Goal: Transaction & Acquisition: Purchase product/service

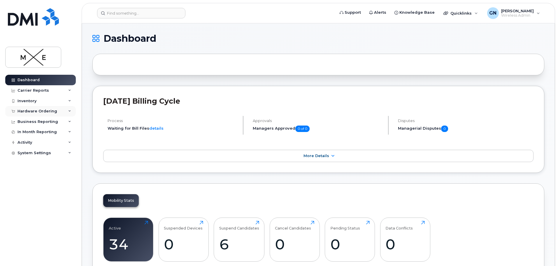
click at [51, 112] on div "Hardware Ordering" at bounding box center [37, 111] width 40 height 5
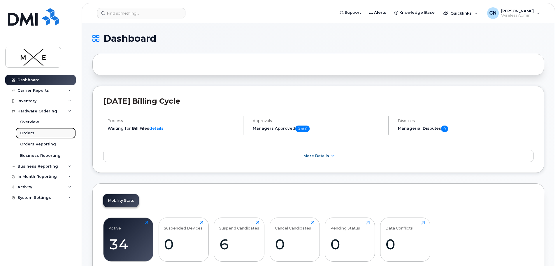
click at [37, 131] on link "Orders" at bounding box center [45, 132] width 60 height 11
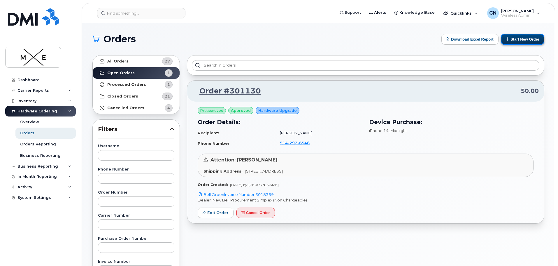
click at [519, 42] on button "Start New Order" at bounding box center [522, 39] width 43 height 11
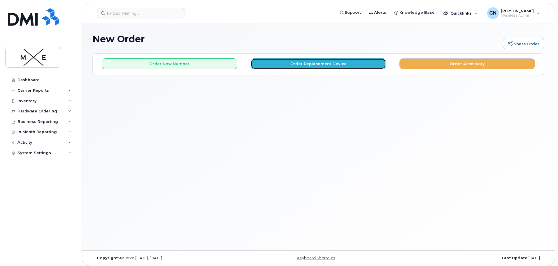
click at [314, 64] on button "Order Replacement Device" at bounding box center [319, 63] width 136 height 11
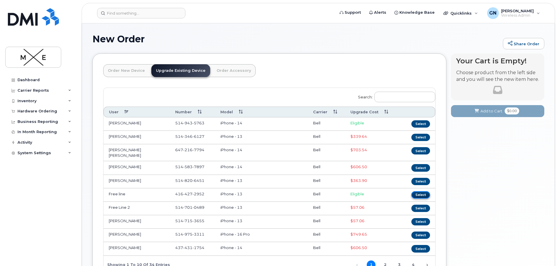
click at [420, 191] on button "Select" at bounding box center [420, 194] width 19 height 7
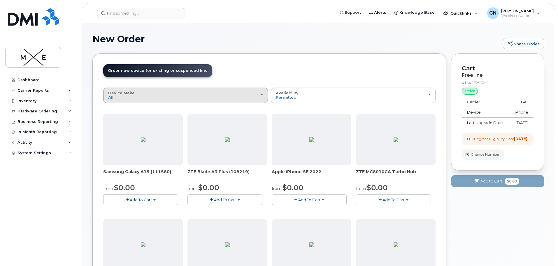
click at [199, 97] on div "Device Make All Aircard Android Cell Phone HUB iPhone Modem Tablet" at bounding box center [185, 95] width 155 height 9
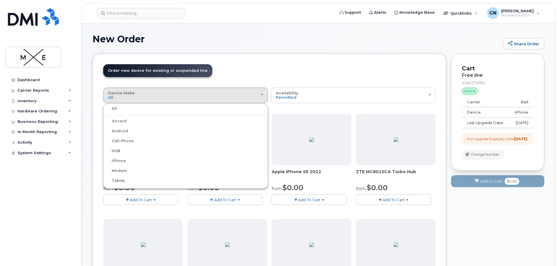
click at [116, 160] on label "iPhone" at bounding box center [115, 160] width 21 height 7
click at [0, 0] on input "iPhone" at bounding box center [0, 0] width 0 height 0
